Goal: Information Seeking & Learning: Learn about a topic

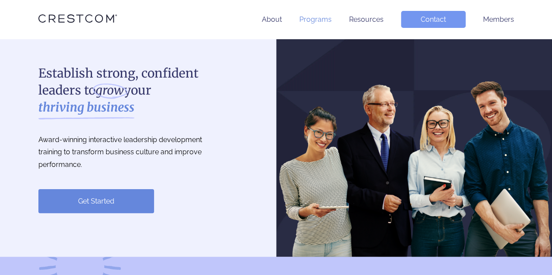
click at [307, 23] on link "Programs" at bounding box center [315, 19] width 32 height 8
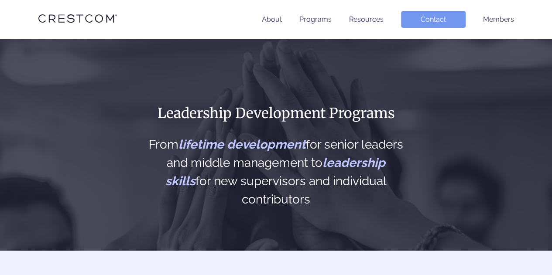
click at [370, 13] on li "Resources" at bounding box center [366, 19] width 34 height 17
click at [370, 19] on link "Resources" at bounding box center [366, 19] width 34 height 8
